Goal: Task Accomplishment & Management: Manage account settings

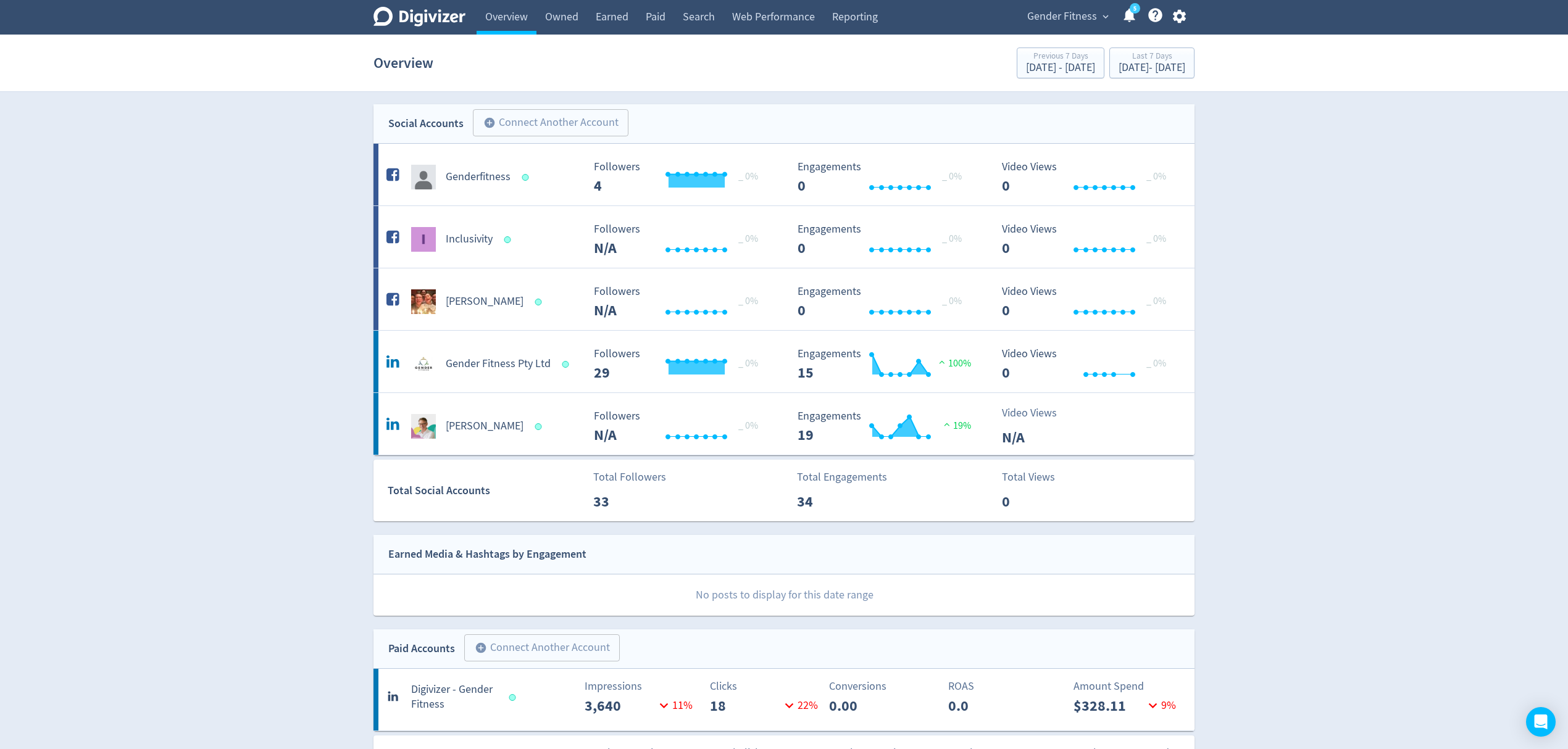
click at [1066, 21] on span "Gender Fitness" at bounding box center [1062, 17] width 69 height 20
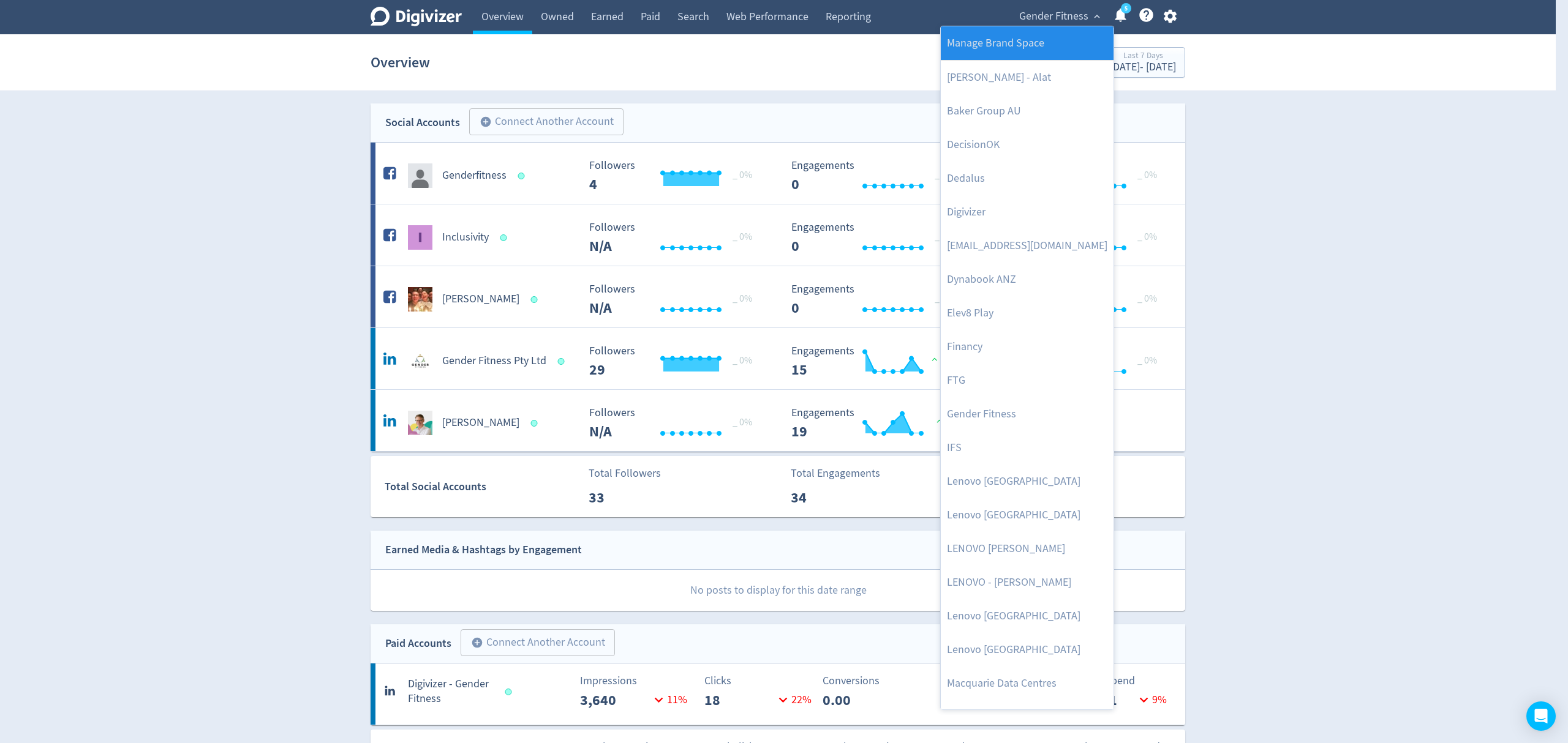
click at [1036, 38] on link "Manage Brand Space" at bounding box center [1028, 43] width 173 height 34
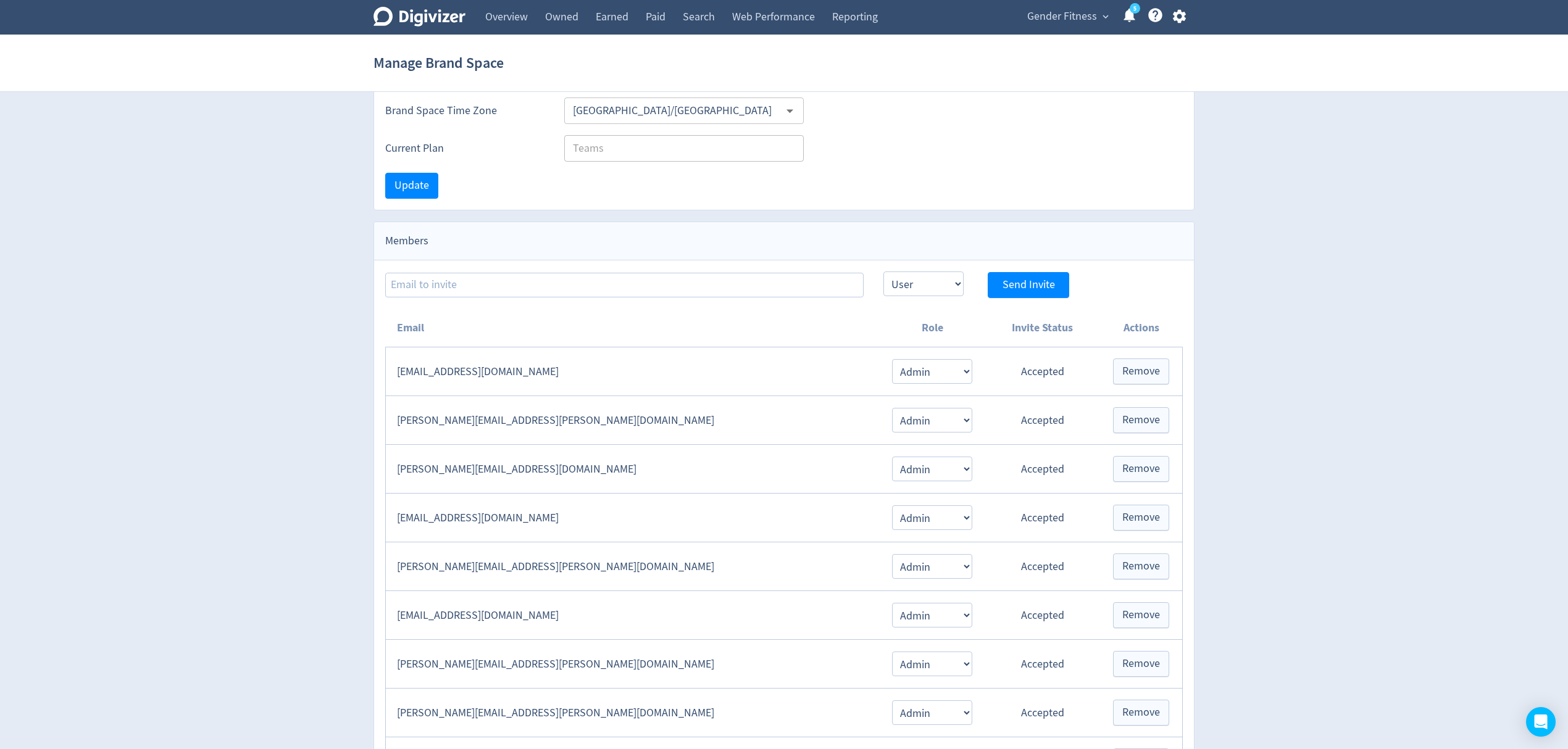
scroll to position [247, 0]
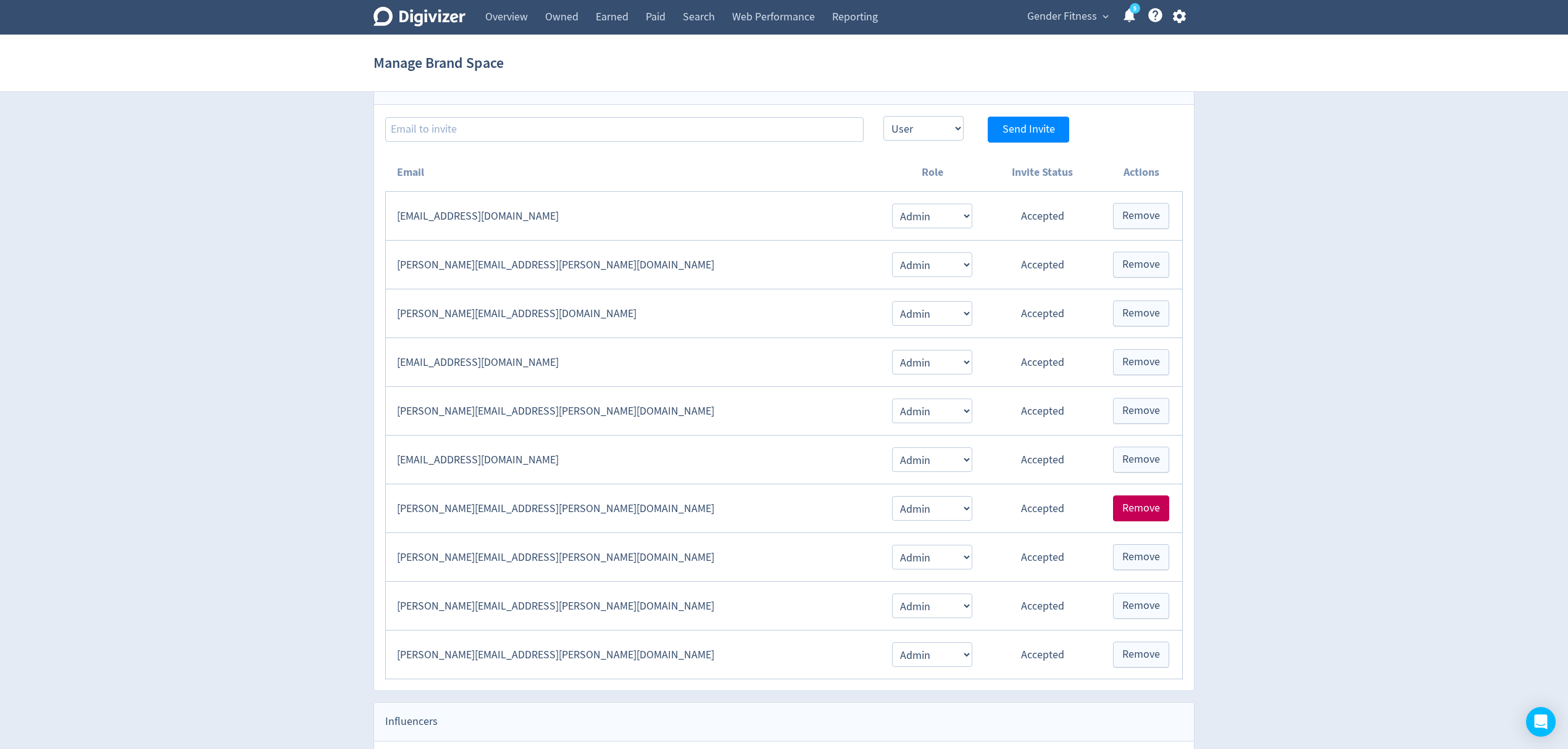
click at [1138, 514] on span "Remove" at bounding box center [1141, 508] width 38 height 11
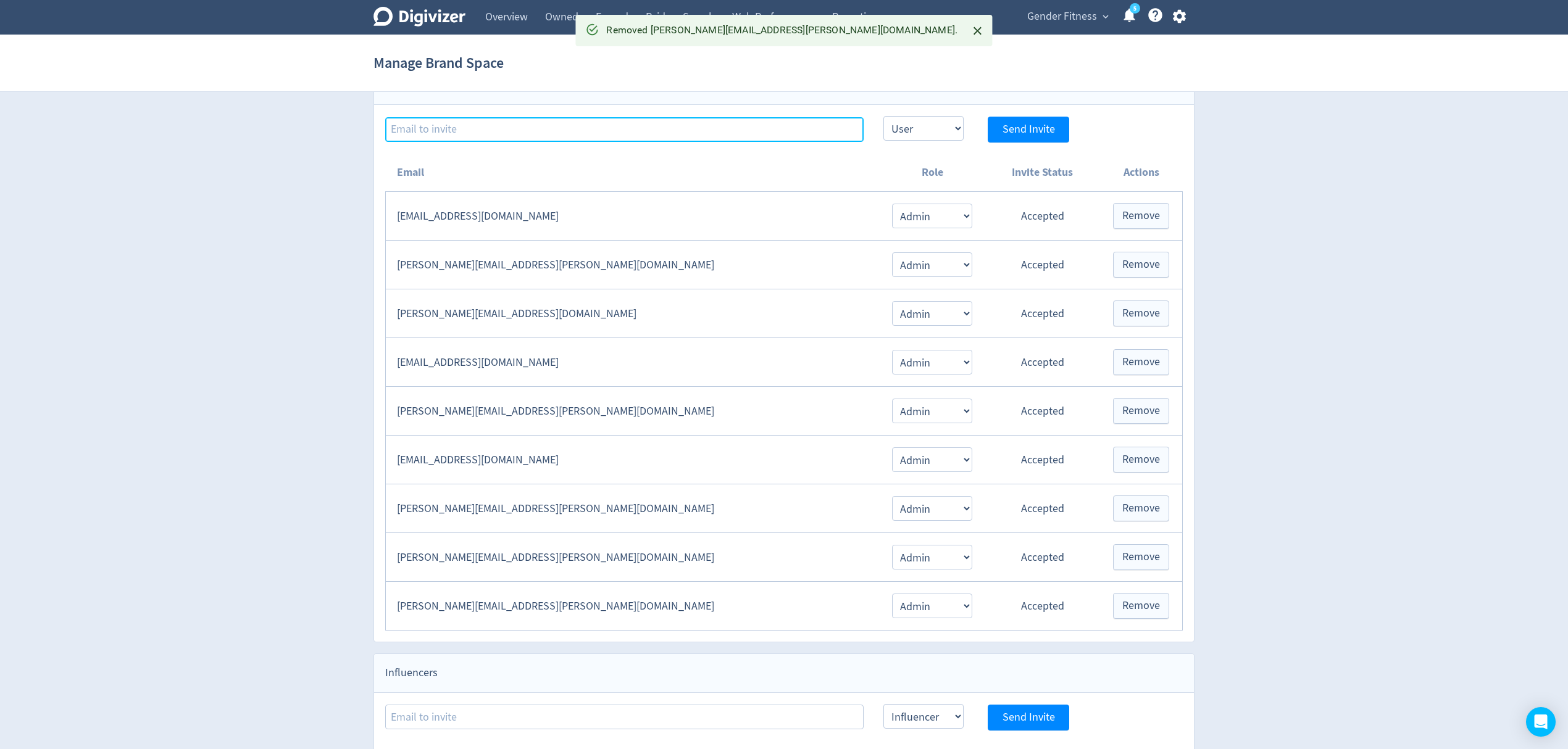
click at [501, 122] on input at bounding box center [624, 129] width 478 height 24
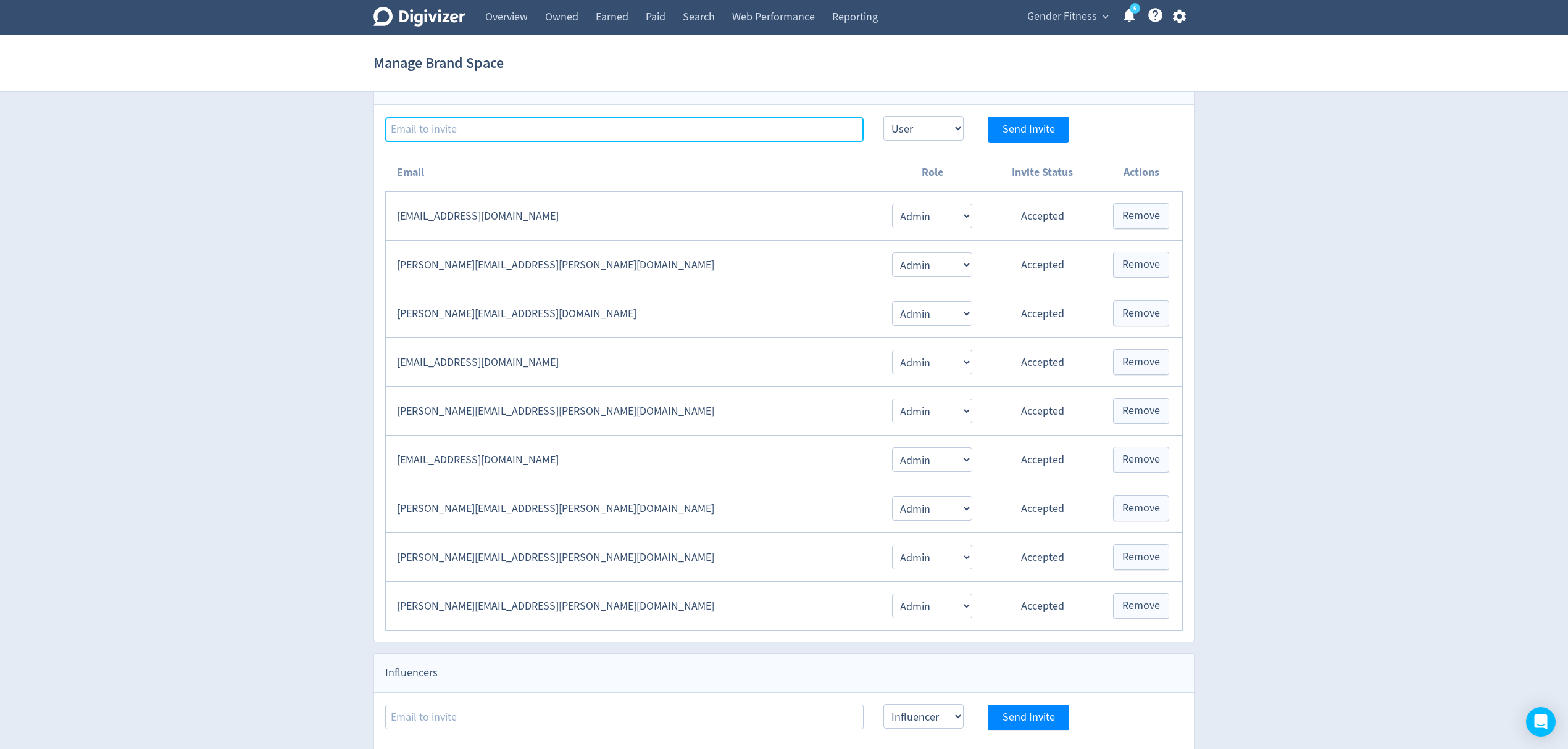
paste input "Emma Lo Russo (Visa) Airwallex NEW 4581 7800 1240 4535 10/27 092"
type input "Emma Lo Russo (Visa) Airwallex NEW 4581 7800 1240 4535 10/27 092"
click at [478, 126] on input at bounding box center [624, 129] width 478 height 24
paste input "[EMAIL_ADDRESS][PERSON_NAME][DOMAIN_NAME]"
type input "[EMAIL_ADDRESS][PERSON_NAME][DOMAIN_NAME]"
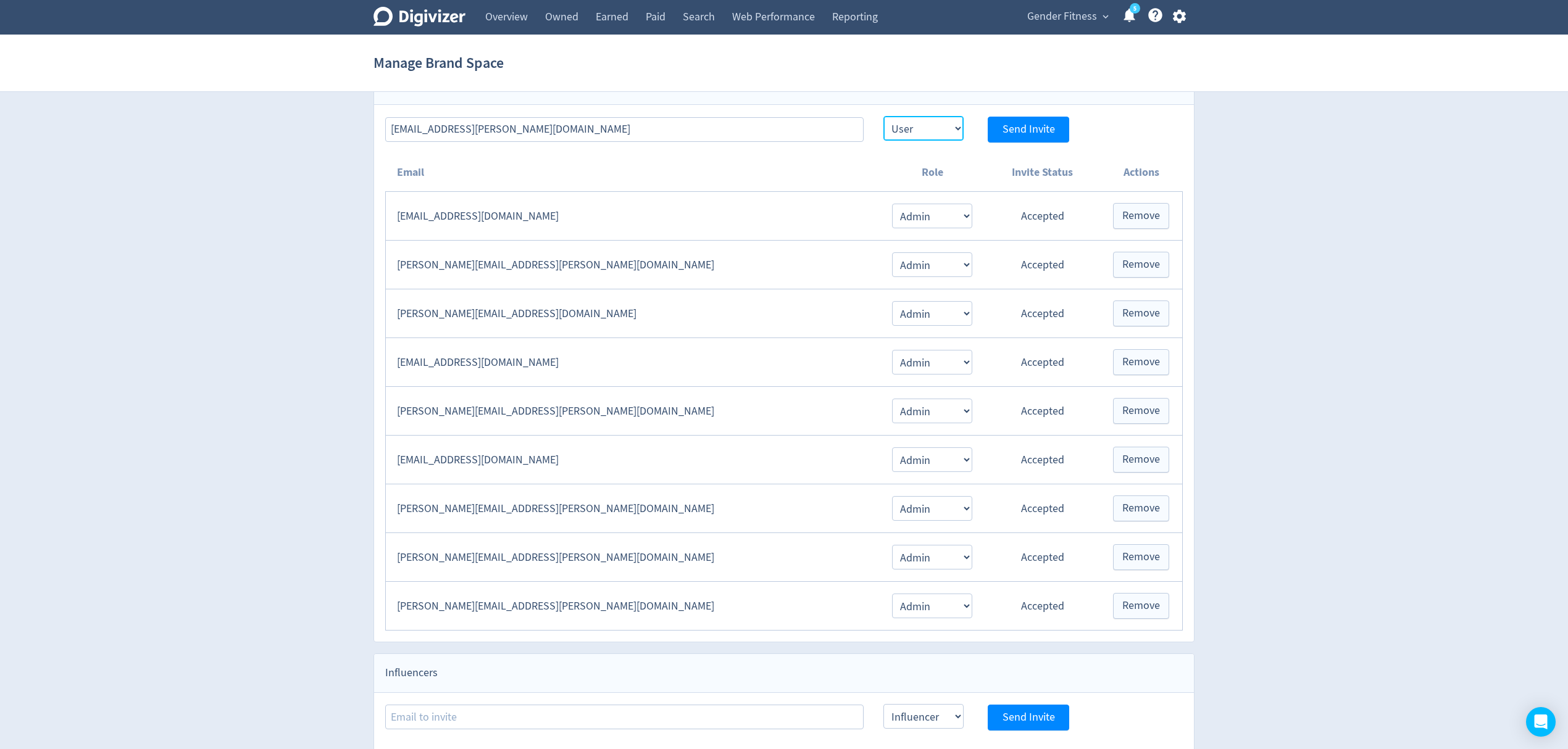
click at [932, 126] on select "Admin User" at bounding box center [923, 128] width 80 height 24
select select "ADMIN"
click at [883, 118] on select "Admin User" at bounding box center [923, 128] width 80 height 24
click at [1025, 131] on span "Send Invite" at bounding box center [1028, 129] width 53 height 11
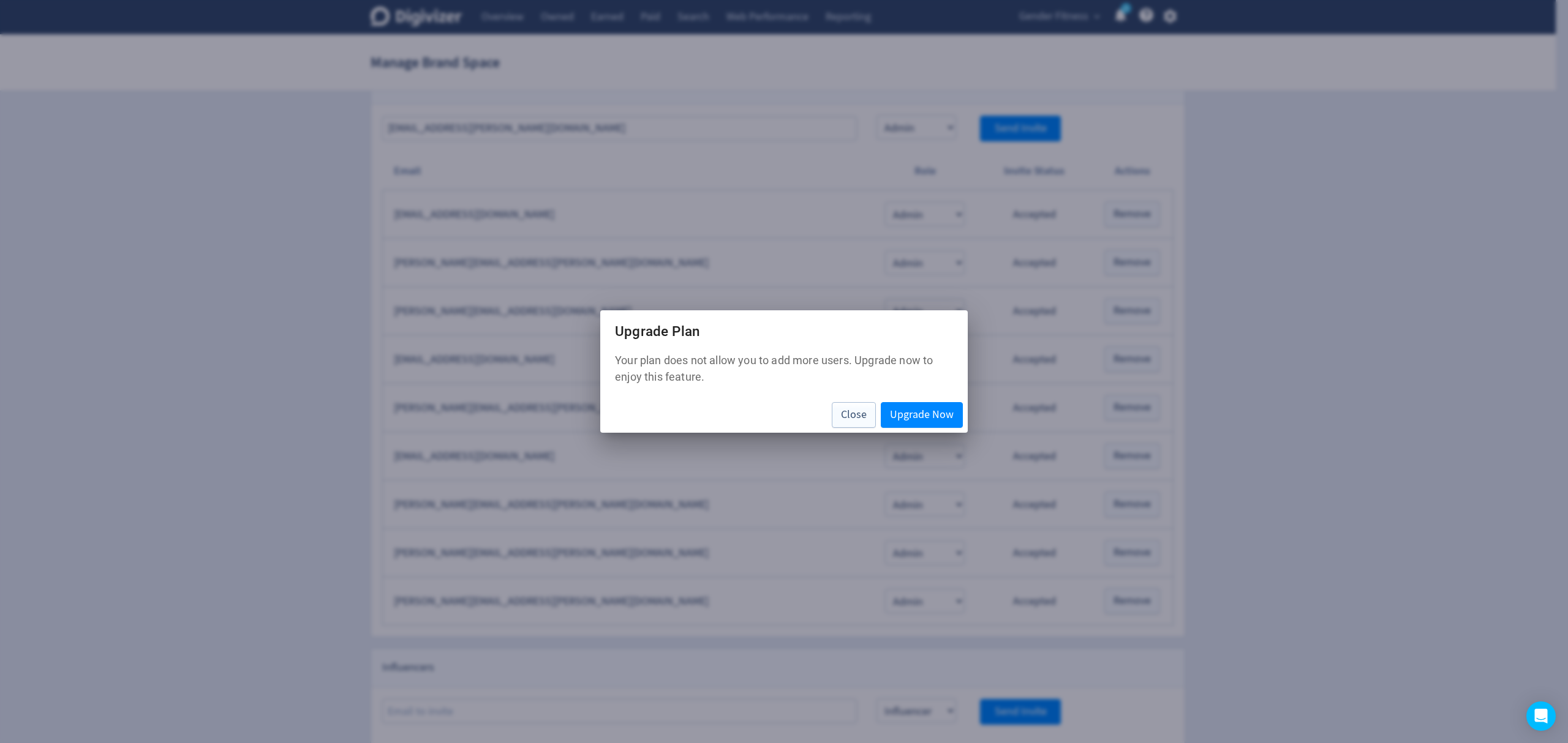
click at [868, 401] on div "Close Upgrade Now" at bounding box center [784, 415] width 368 height 36
click at [860, 414] on span "Close" at bounding box center [854, 414] width 26 height 11
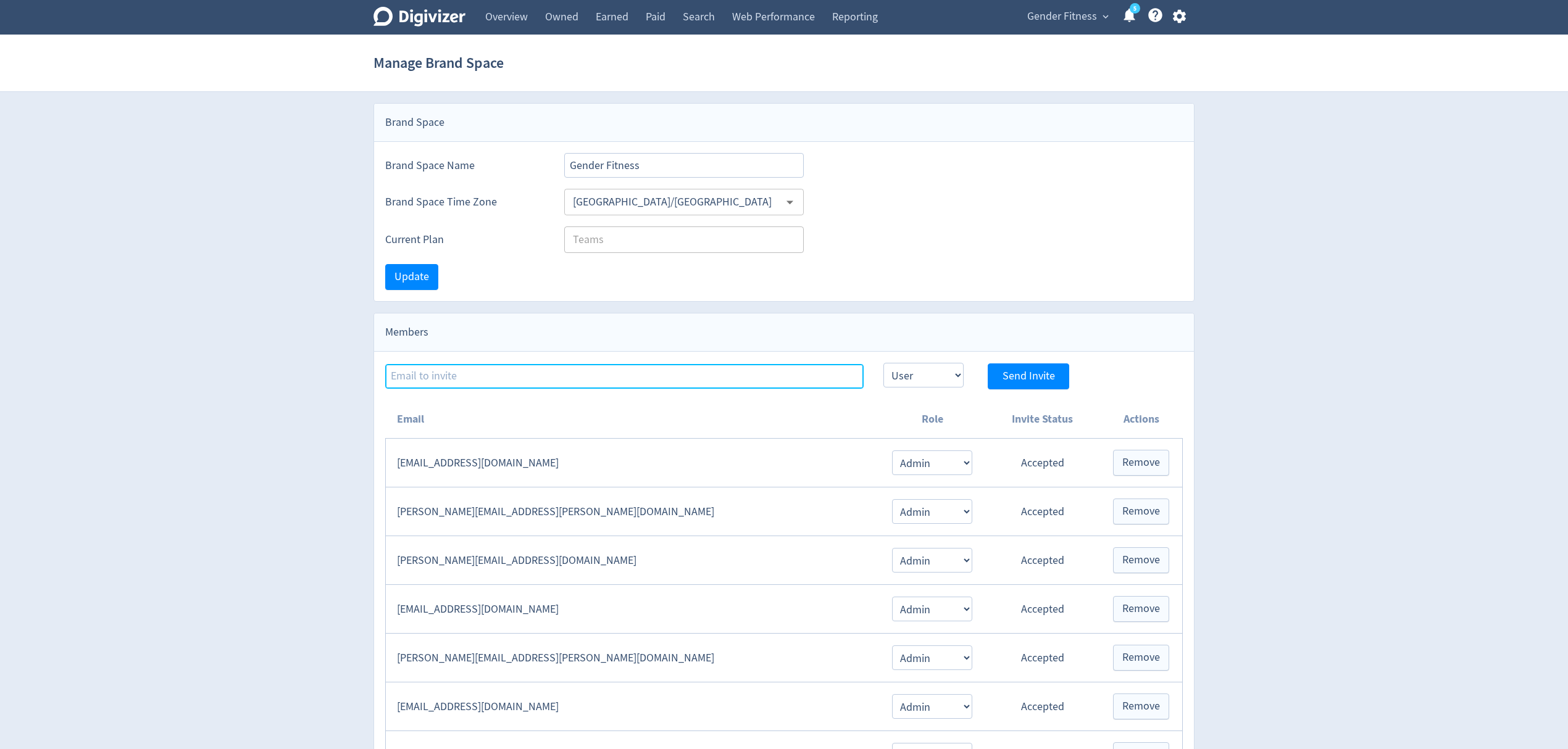
click at [484, 368] on input at bounding box center [624, 376] width 478 height 24
paste input "[EMAIL_ADDRESS][PERSON_NAME][DOMAIN_NAME]"
type input "[EMAIL_ADDRESS][PERSON_NAME][DOMAIN_NAME]"
click at [926, 378] on select "Admin User" at bounding box center [923, 374] width 80 height 24
select select "ADMIN"
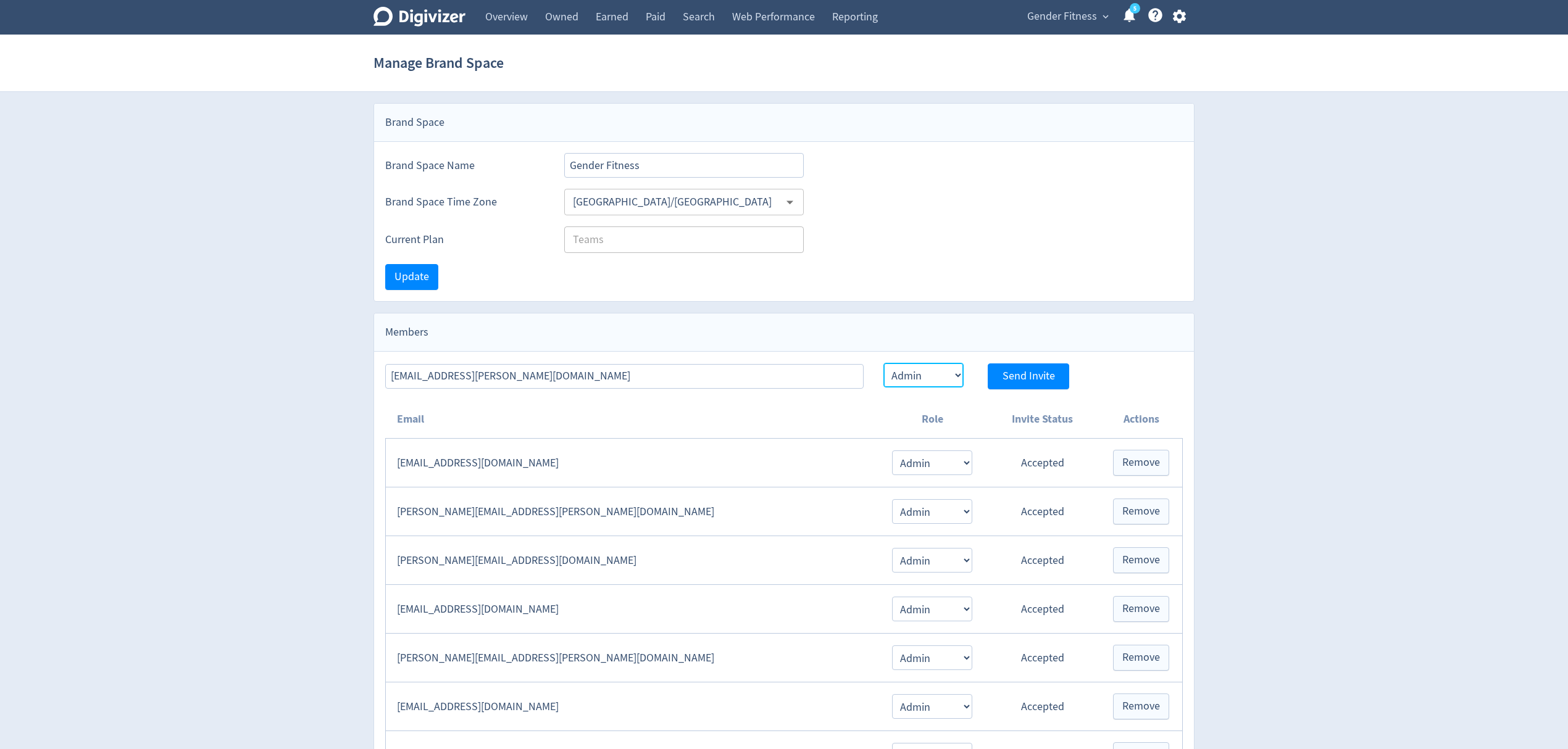
click at [883, 365] on select "Admin User" at bounding box center [923, 374] width 80 height 24
click at [1034, 376] on span "Send Invite" at bounding box center [1028, 375] width 53 height 11
select select "USER"
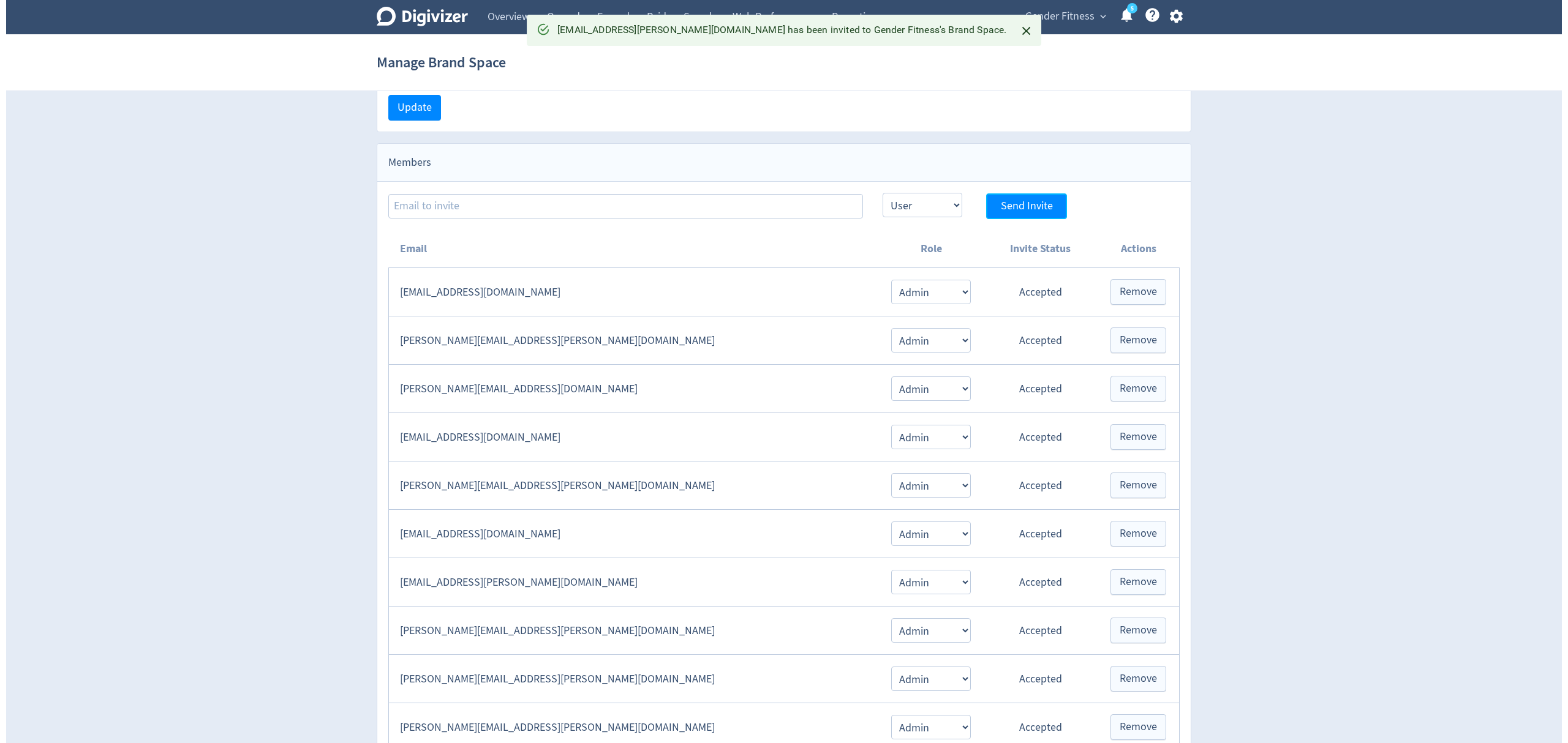
scroll to position [81, 0]
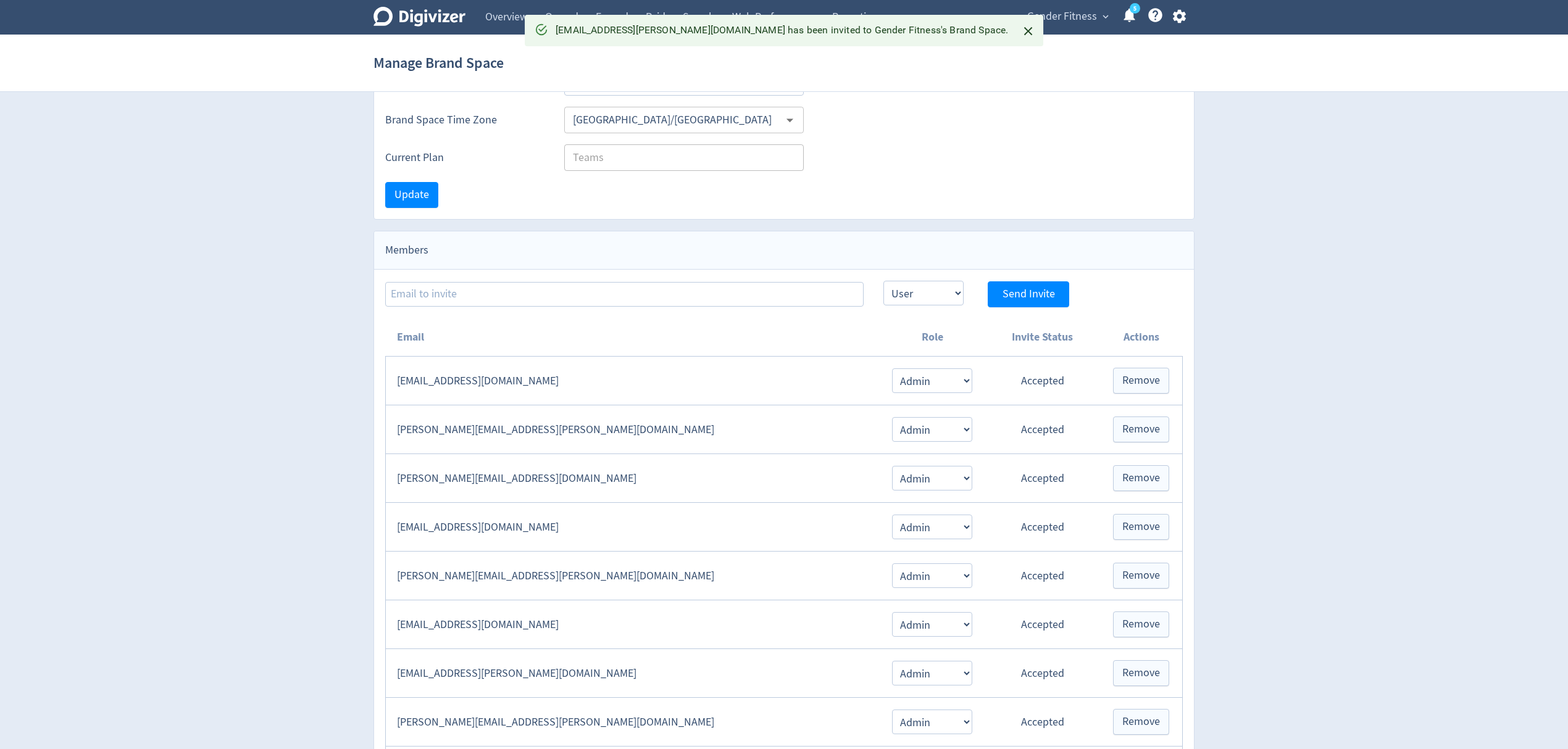
click at [1178, 15] on icon "button" at bounding box center [1179, 16] width 17 height 17
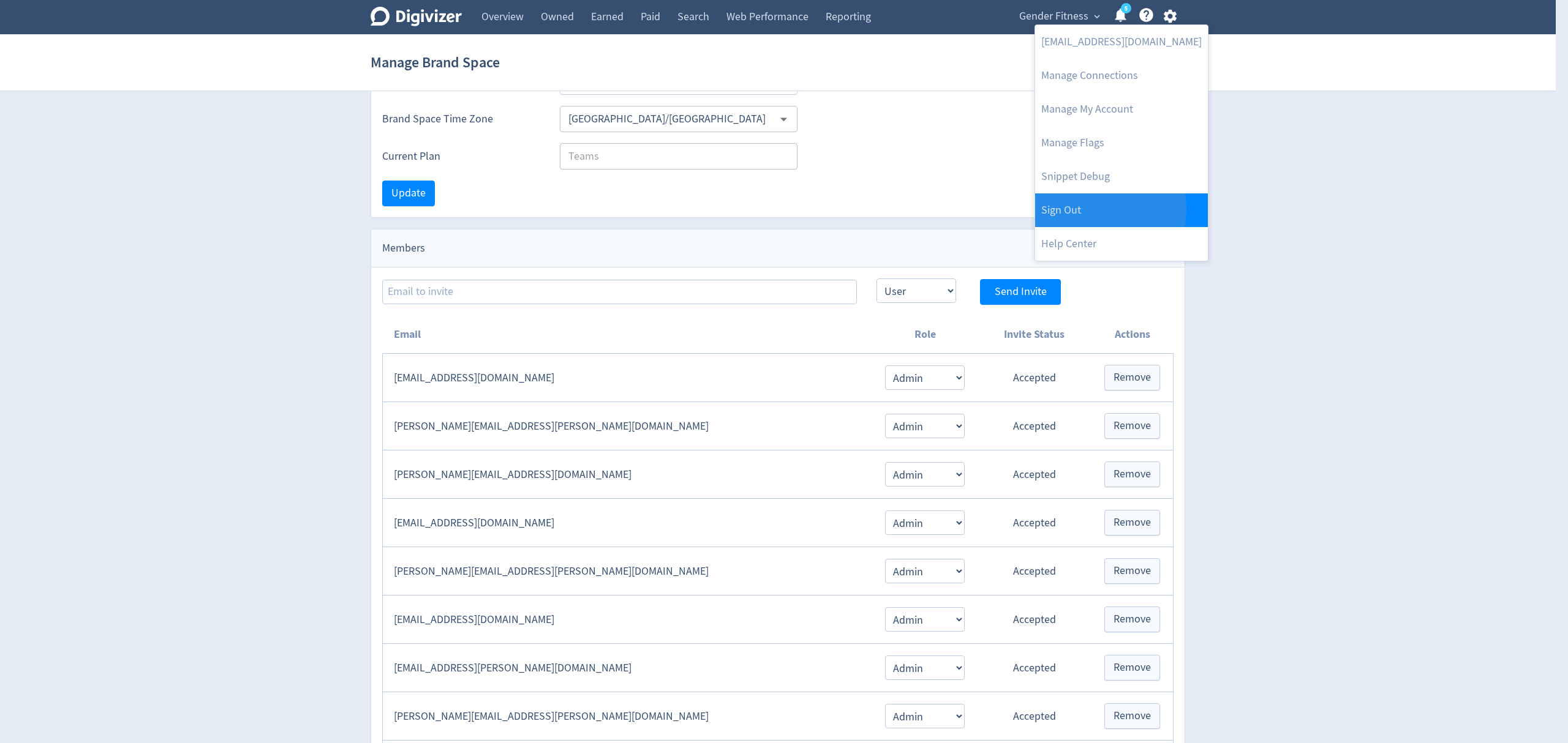
click at [1088, 210] on link "Sign Out" at bounding box center [1122, 210] width 173 height 34
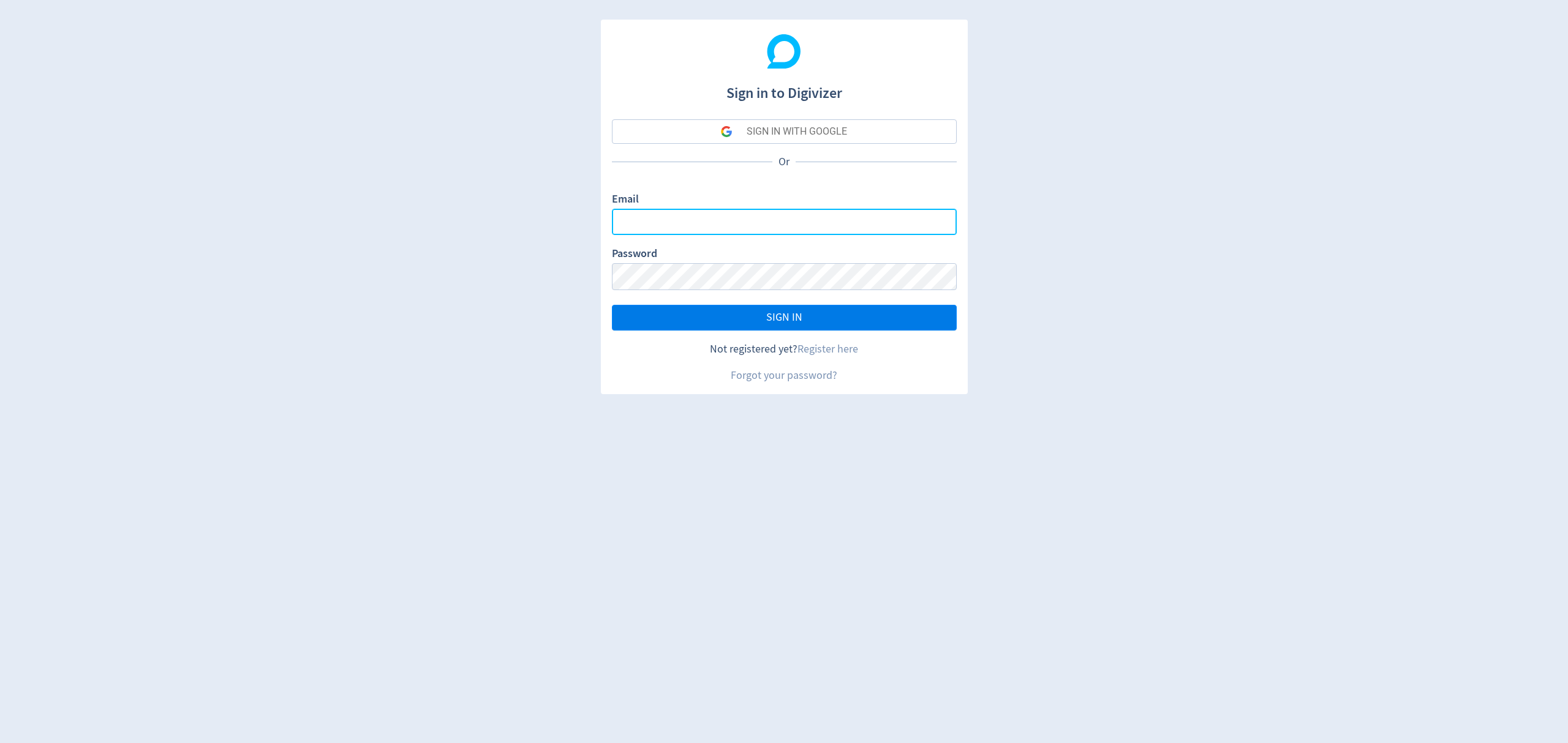
type input "[EMAIL_ADDRESS][PERSON_NAME][DOMAIN_NAME]"
click at [801, 321] on button "SIGN IN" at bounding box center [784, 317] width 344 height 26
